Goal: Task Accomplishment & Management: Manage account settings

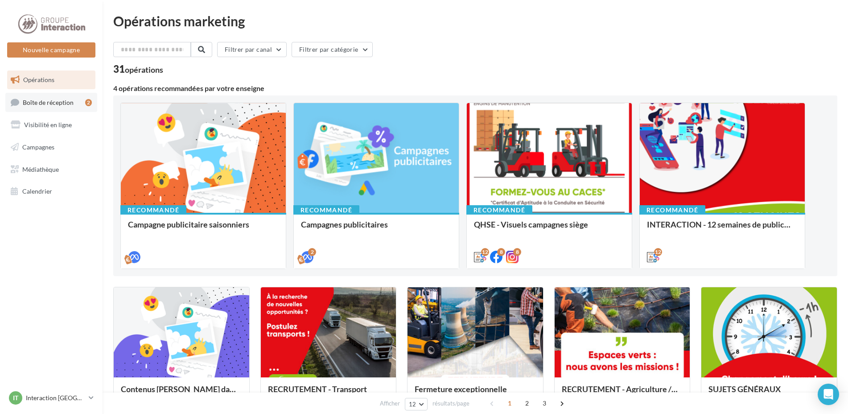
click at [65, 107] on link "Boîte de réception 2" at bounding box center [51, 102] width 92 height 19
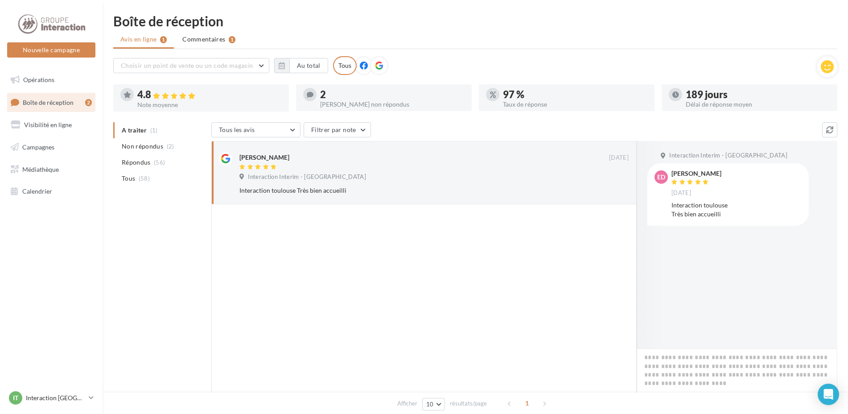
click at [148, 131] on ul "A traiter (1) Non répondus (2) Répondus (56) Tous (58)" at bounding box center [160, 154] width 94 height 64
click at [128, 143] on span "Non répondus" at bounding box center [142, 146] width 41 height 9
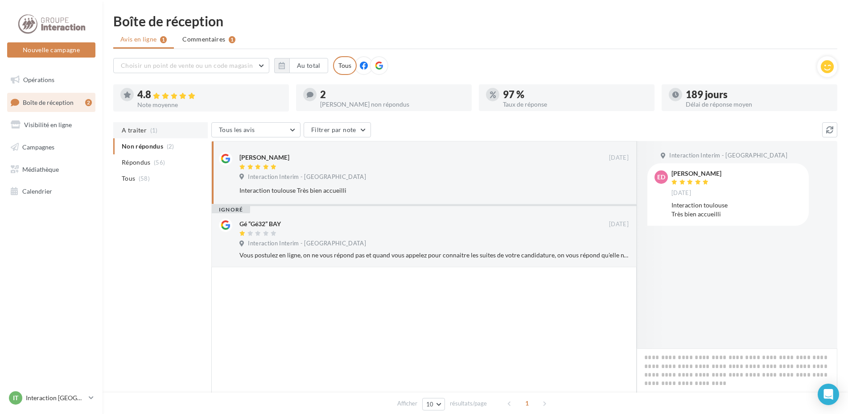
click at [144, 127] on span "A traiter" at bounding box center [134, 130] width 25 height 9
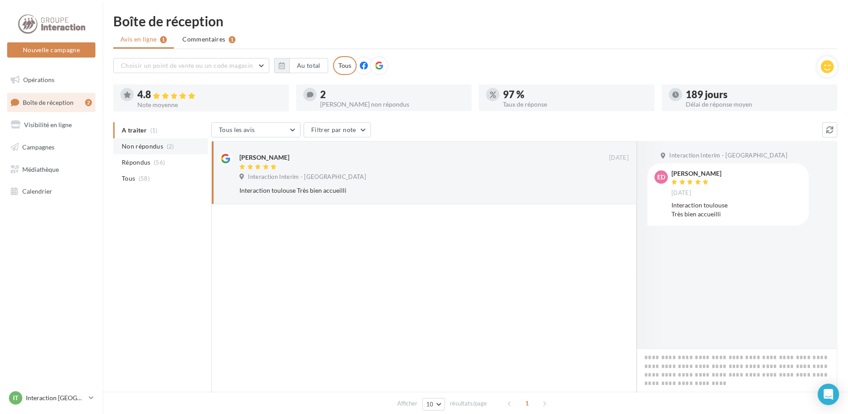
click at [131, 143] on span "Non répondus" at bounding box center [142, 146] width 41 height 9
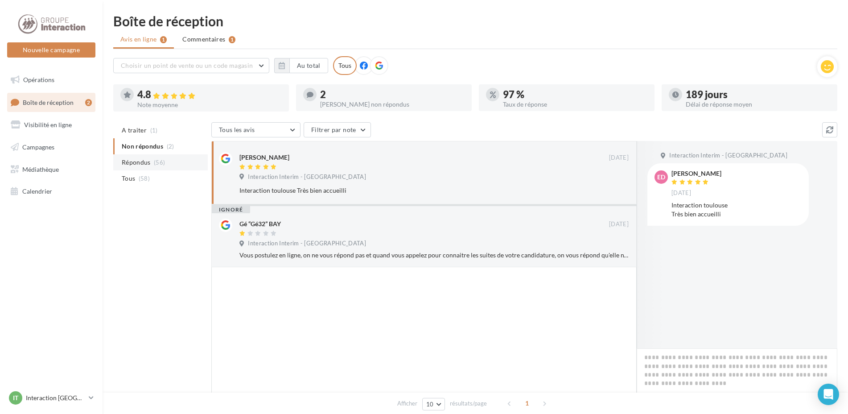
click at [127, 159] on span "Répondus" at bounding box center [136, 162] width 29 height 9
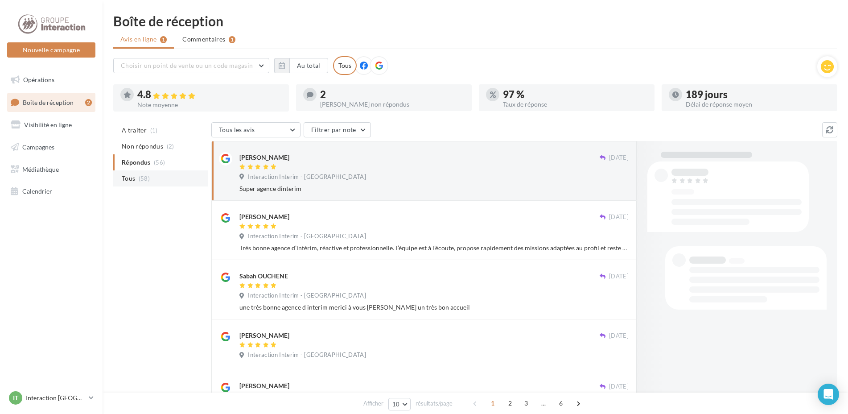
click at [126, 172] on li "Tous (58)" at bounding box center [160, 178] width 94 height 16
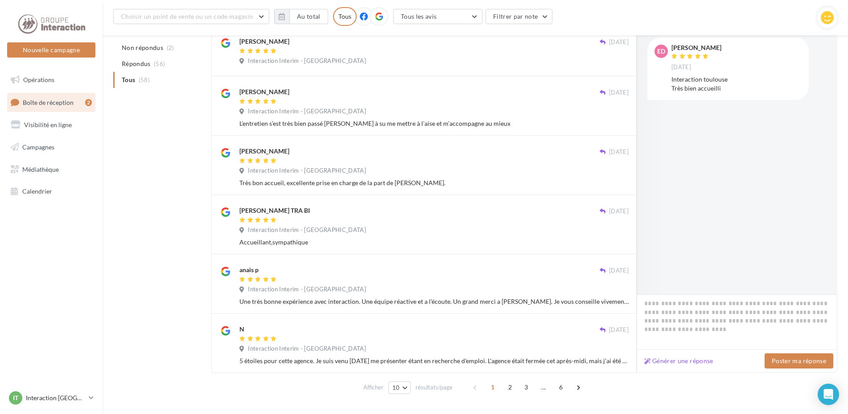
scroll to position [386, 0]
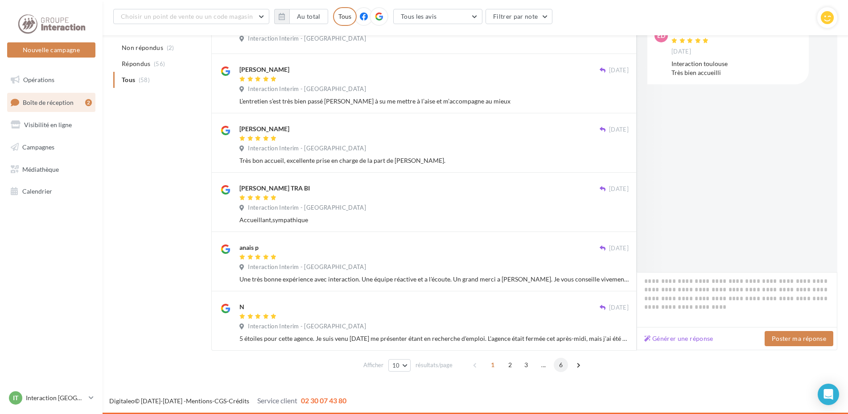
click at [560, 365] on span "6" at bounding box center [560, 364] width 14 height 14
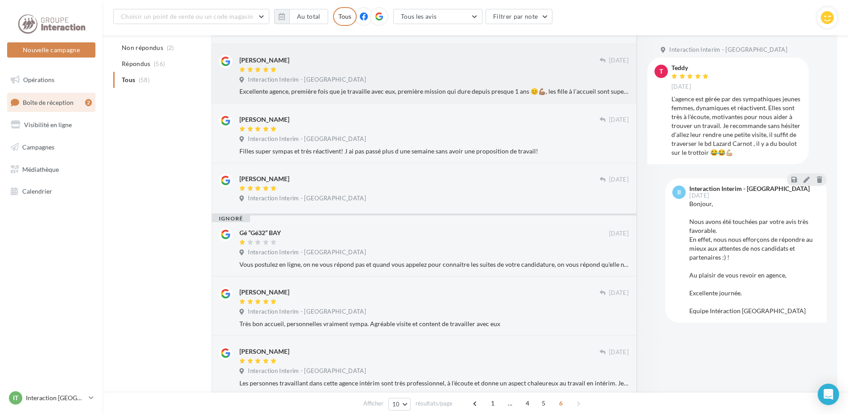
scroll to position [169, 0]
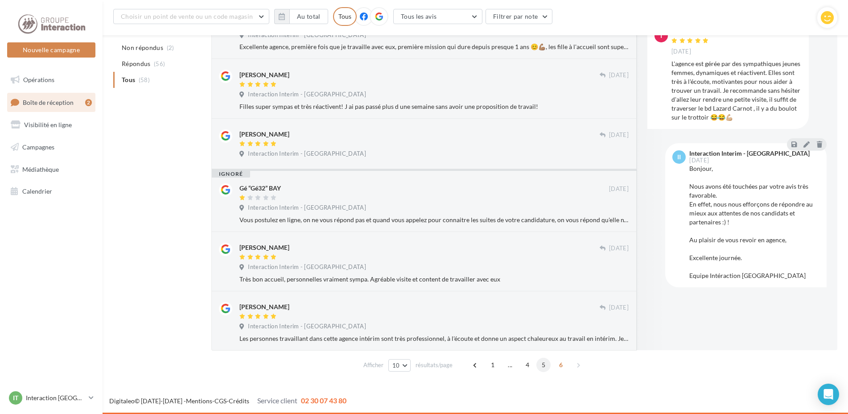
click at [546, 366] on span "5" at bounding box center [543, 364] width 14 height 14
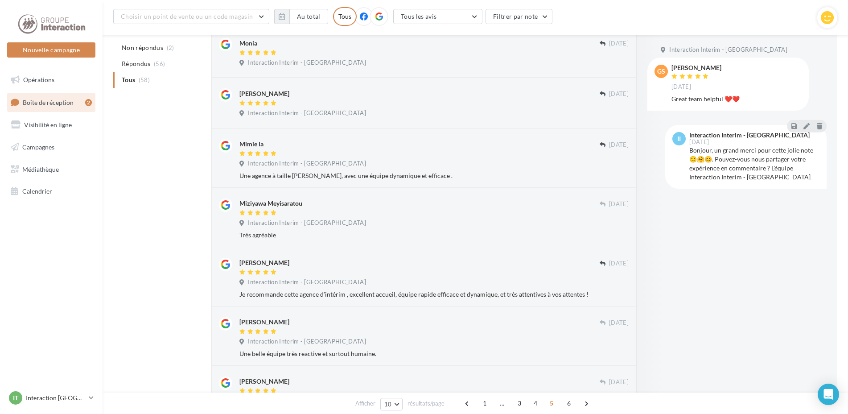
scroll to position [365, 0]
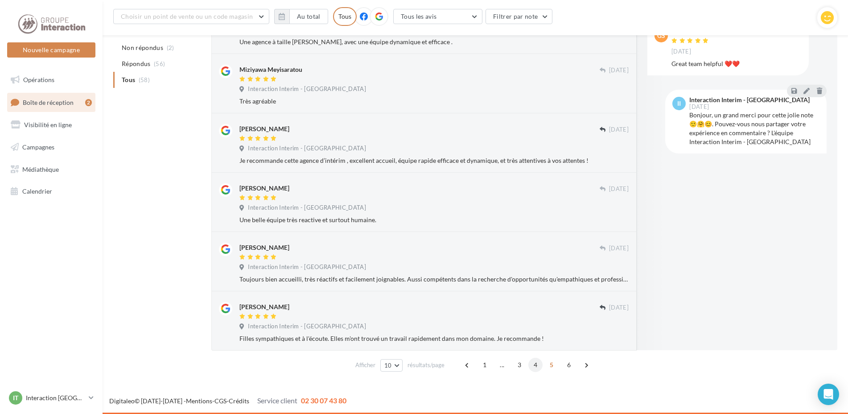
click at [534, 369] on span "4" at bounding box center [535, 364] width 14 height 14
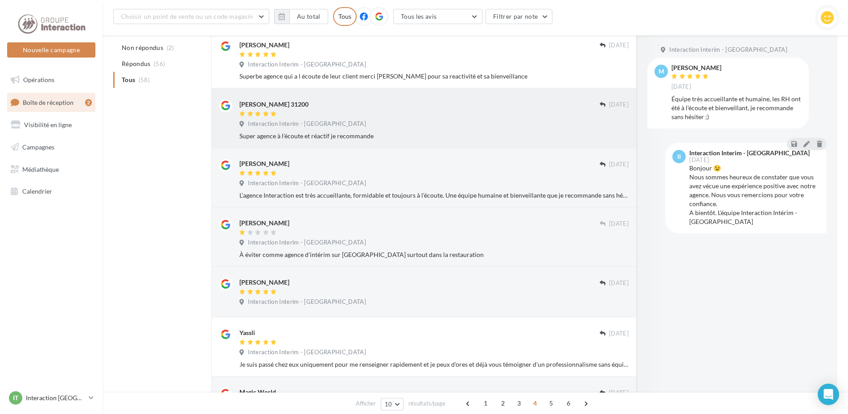
scroll to position [327, 0]
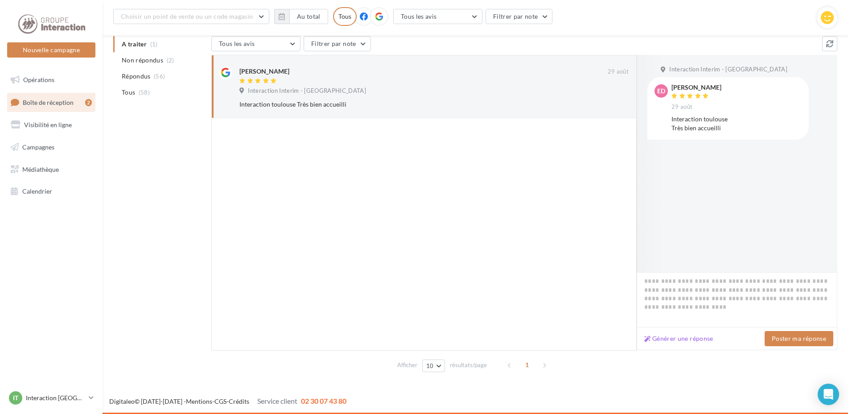
scroll to position [94, 0]
